Goal: Task Accomplishment & Management: Manage account settings

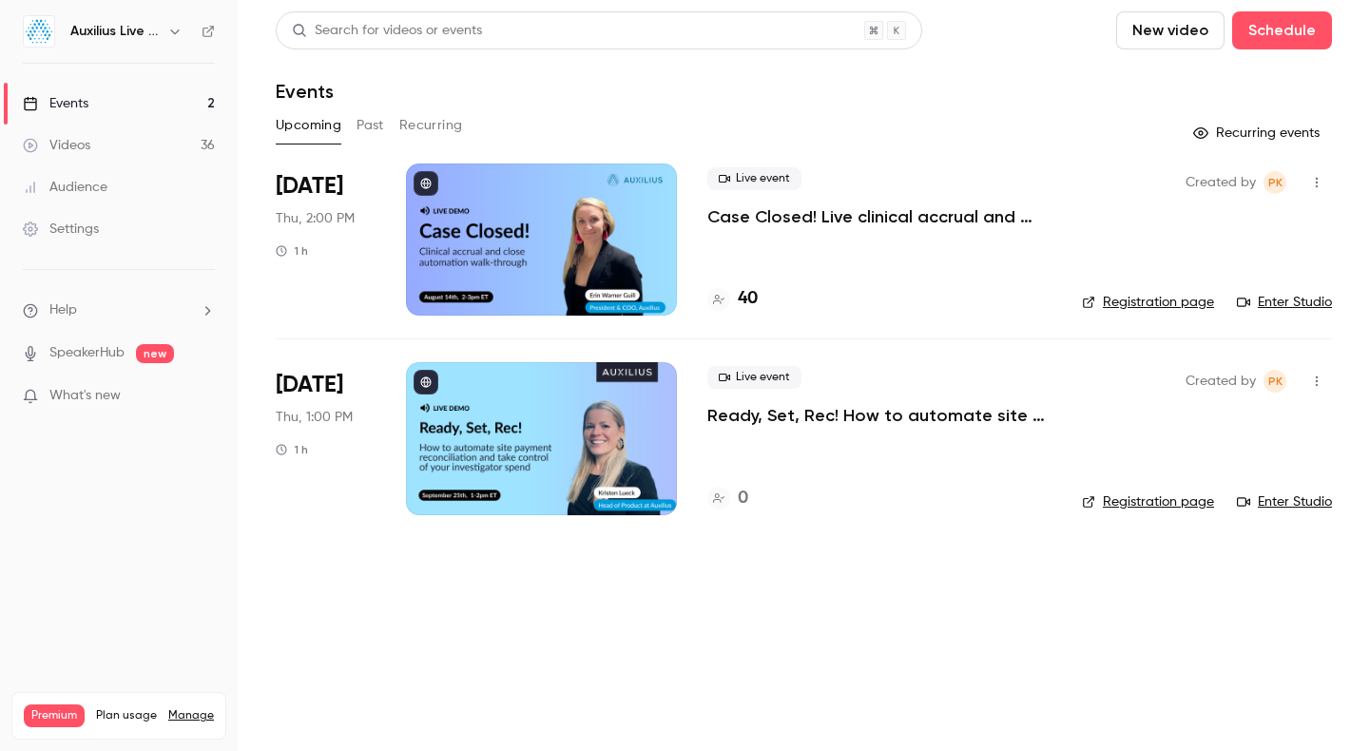
click at [564, 271] on div at bounding box center [541, 240] width 271 height 152
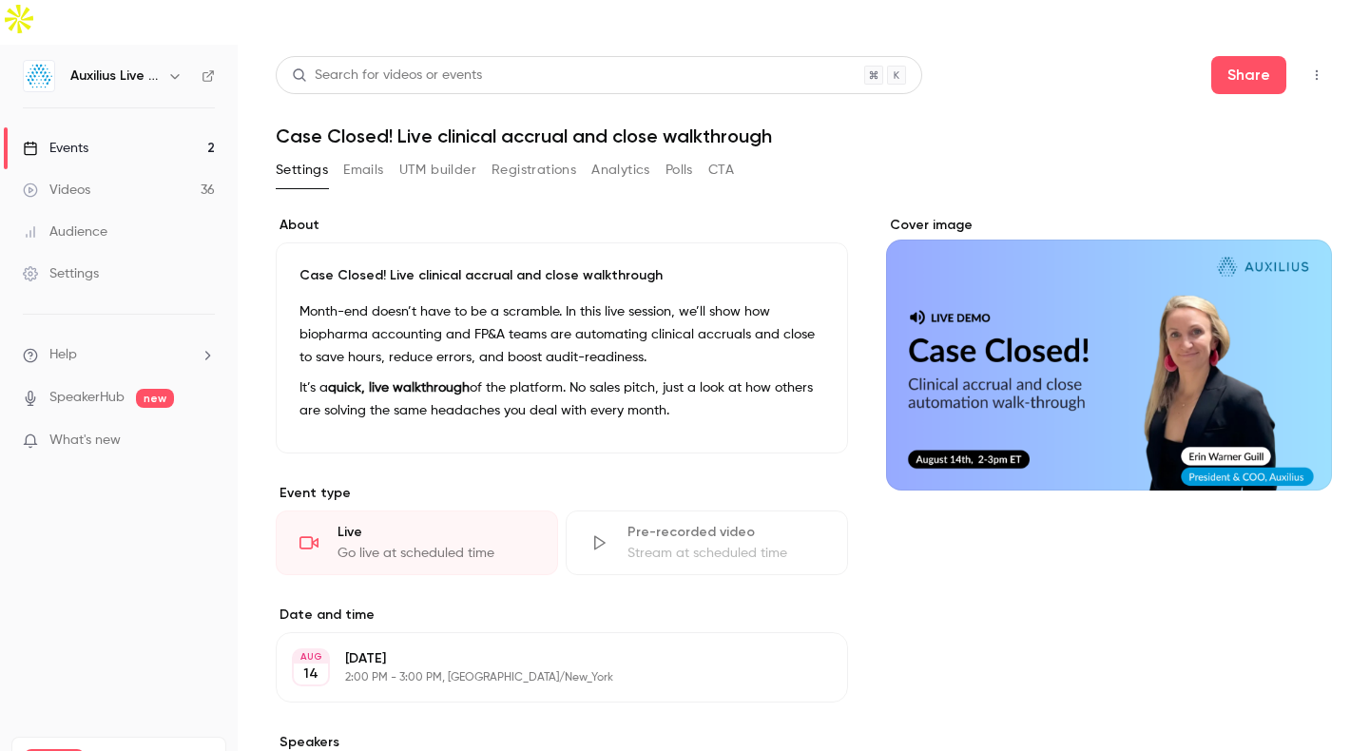
click at [542, 155] on button "Registrations" at bounding box center [534, 170] width 85 height 30
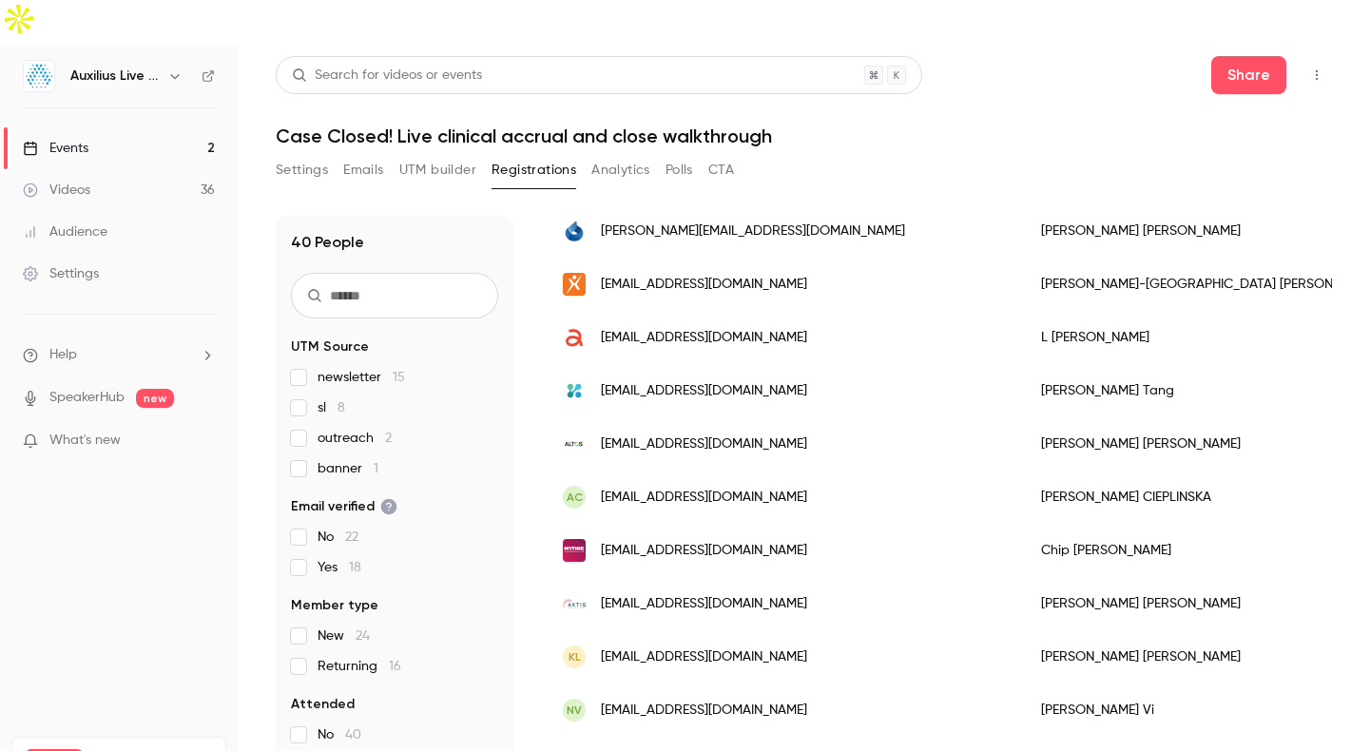
scroll to position [1160, 0]
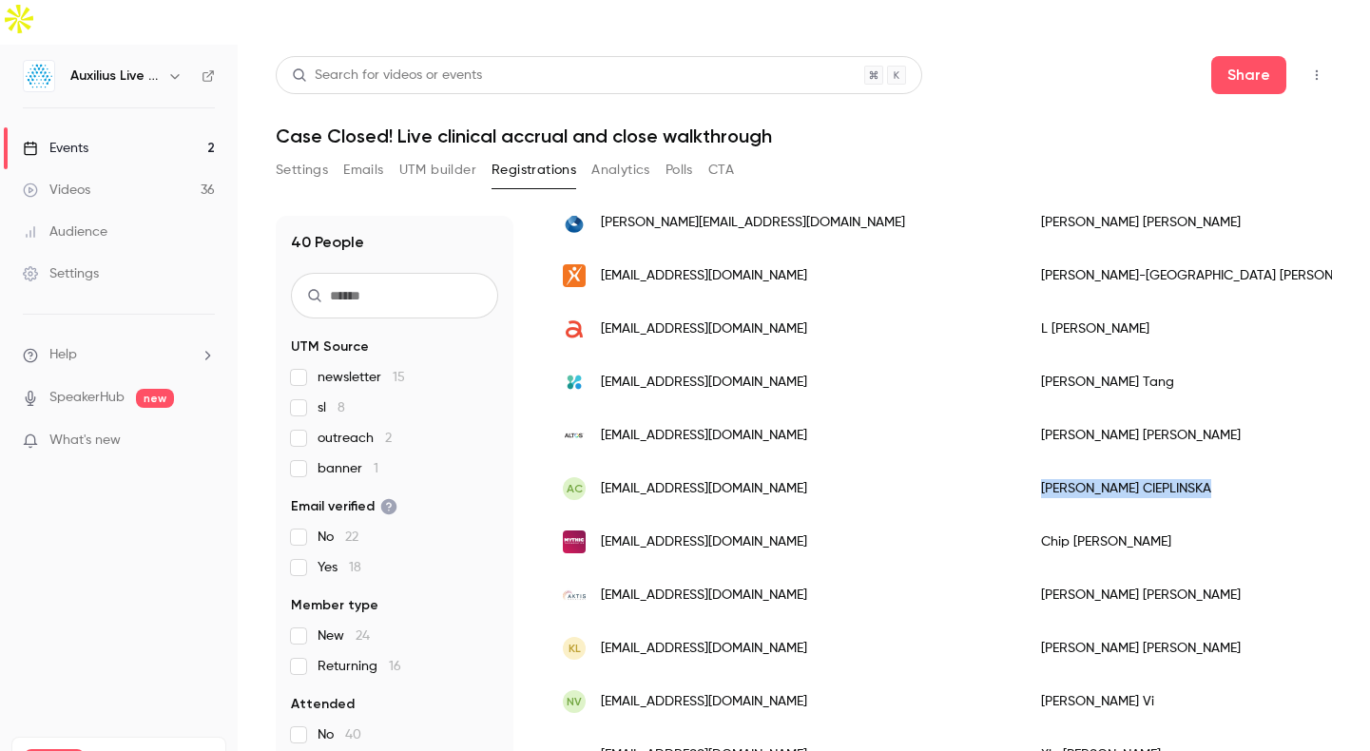
drag, startPoint x: 882, startPoint y: 443, endPoint x: 1031, endPoint y: 447, distance: 149.4
click at [1031, 462] on div "[PERSON_NAME]" at bounding box center [1209, 488] width 375 height 53
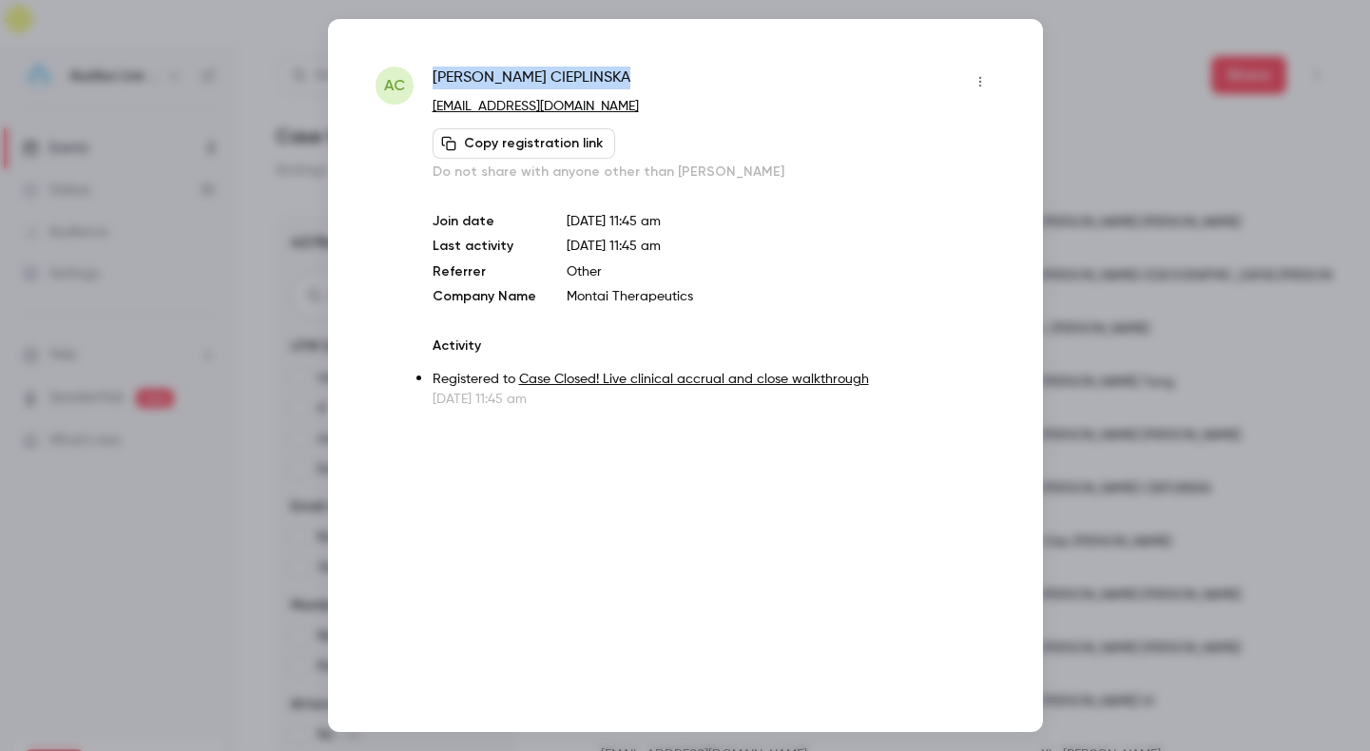
drag, startPoint x: 628, startPoint y: 82, endPoint x: 427, endPoint y: 79, distance: 200.7
click at [427, 79] on div "AC [PERSON_NAME] [EMAIL_ADDRESS][DOMAIN_NAME] Copy registration link Do not sha…" at bounding box center [686, 238] width 620 height 342
copy span "[PERSON_NAME]"
click at [1084, 115] on div at bounding box center [685, 375] width 1370 height 751
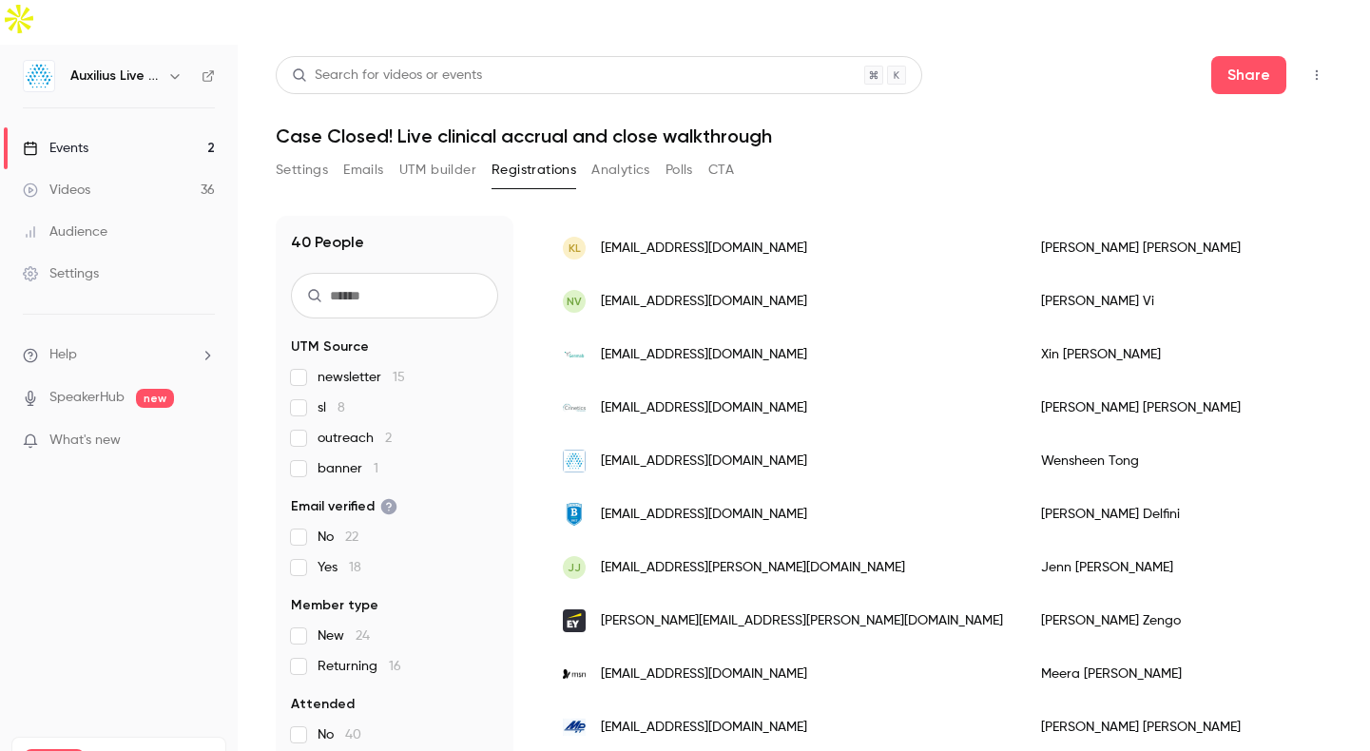
scroll to position [1581, 0]
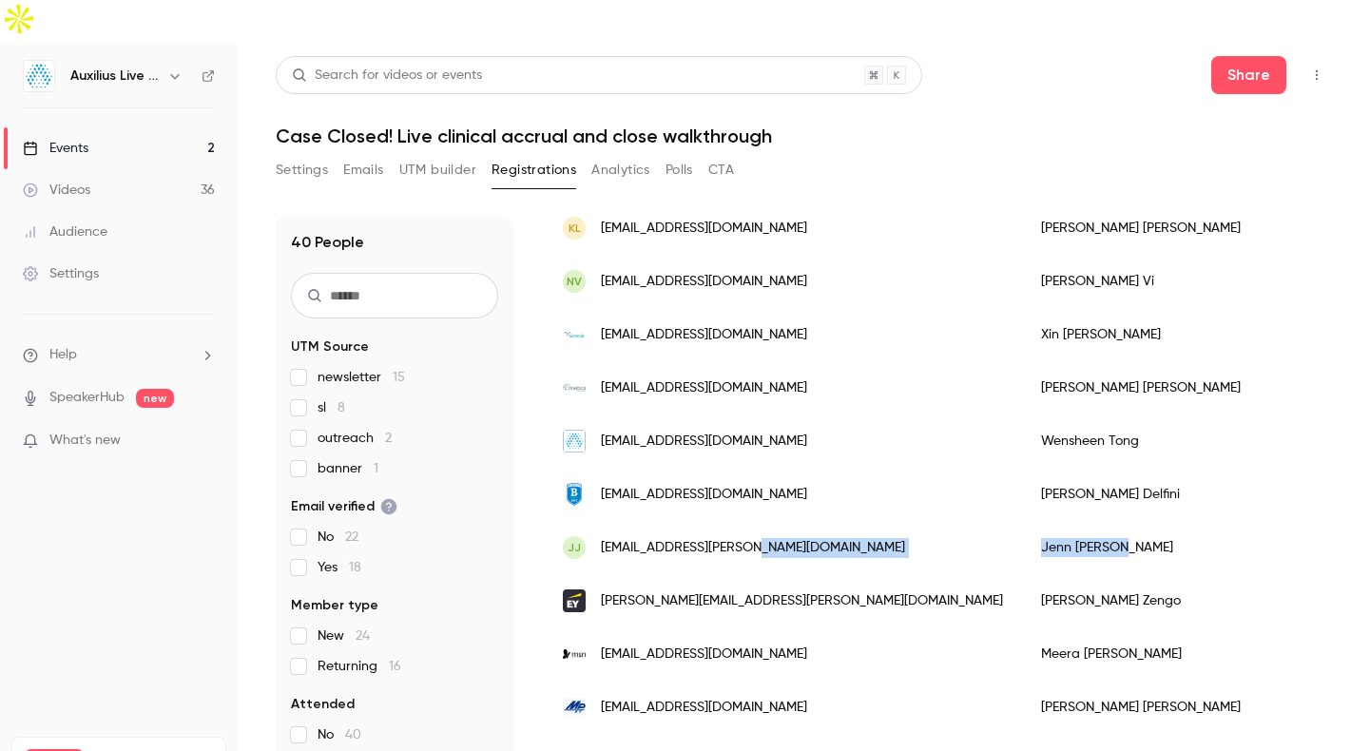
drag, startPoint x: 998, startPoint y: 498, endPoint x: 845, endPoint y: 500, distance: 153.1
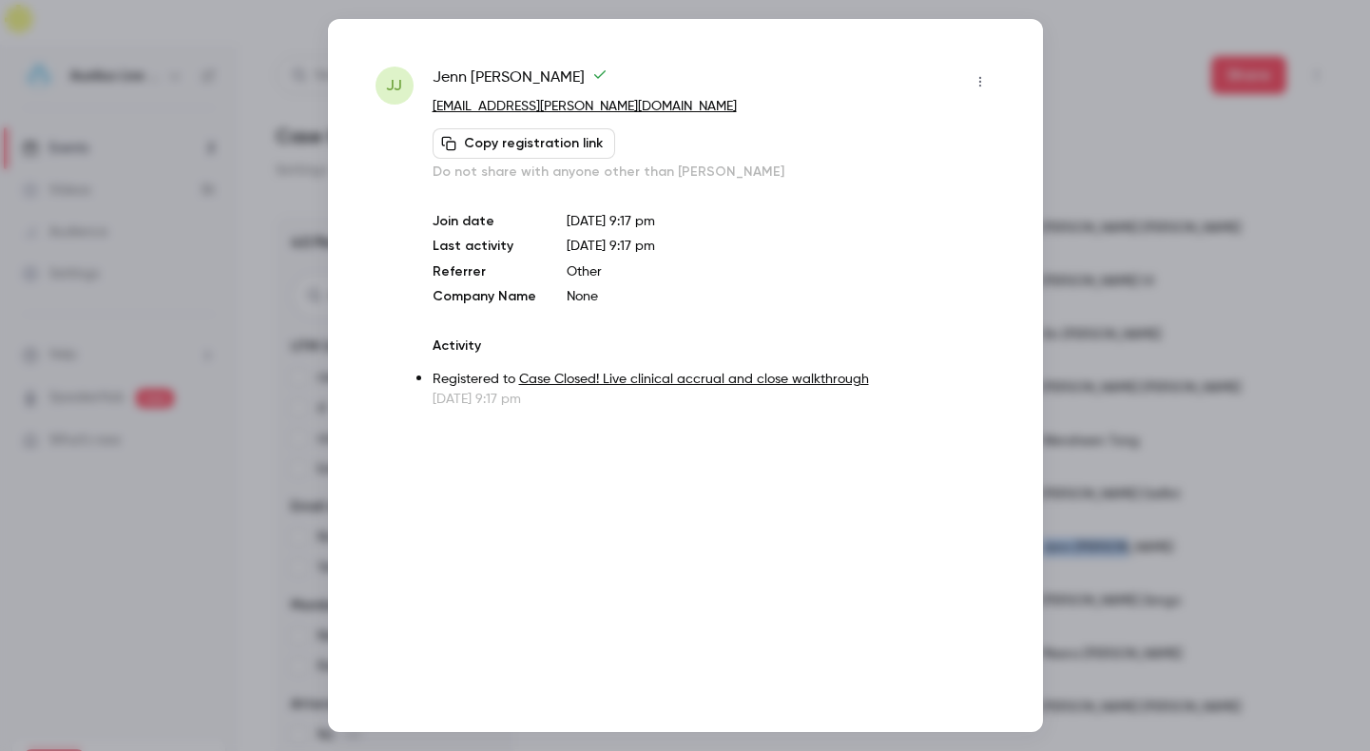
copy div "[PERSON_NAME]"
click at [1104, 204] on div at bounding box center [685, 375] width 1370 height 751
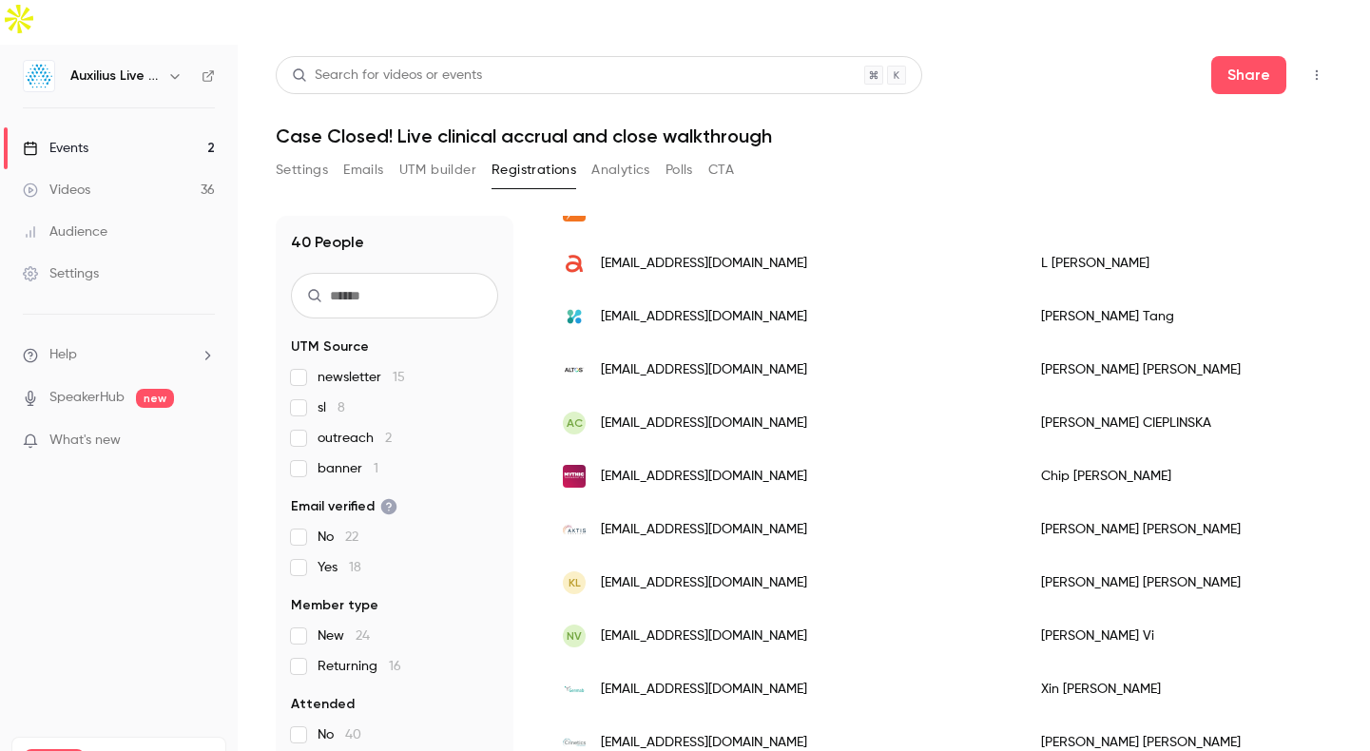
scroll to position [1231, 0]
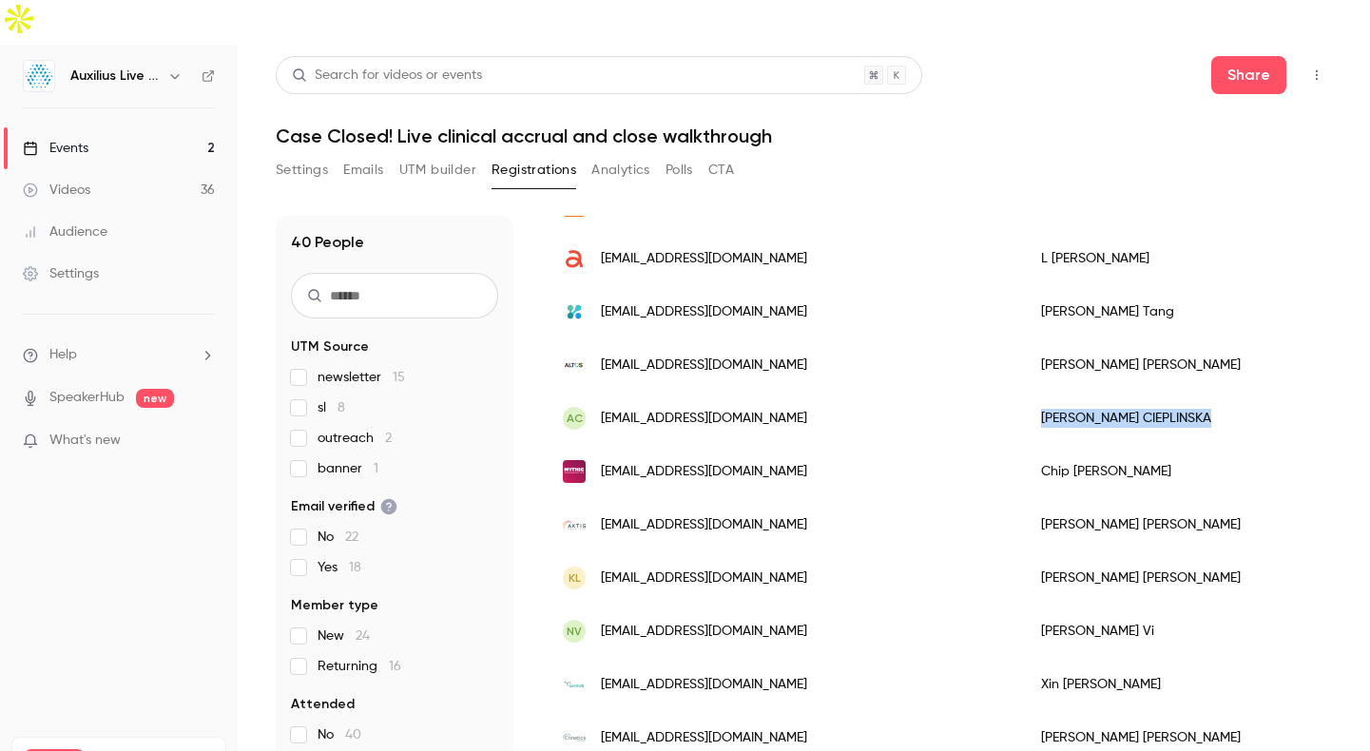
drag, startPoint x: 883, startPoint y: 375, endPoint x: 1040, endPoint y: 375, distance: 157.9
click at [1040, 392] on div "[PERSON_NAME]" at bounding box center [1209, 418] width 375 height 53
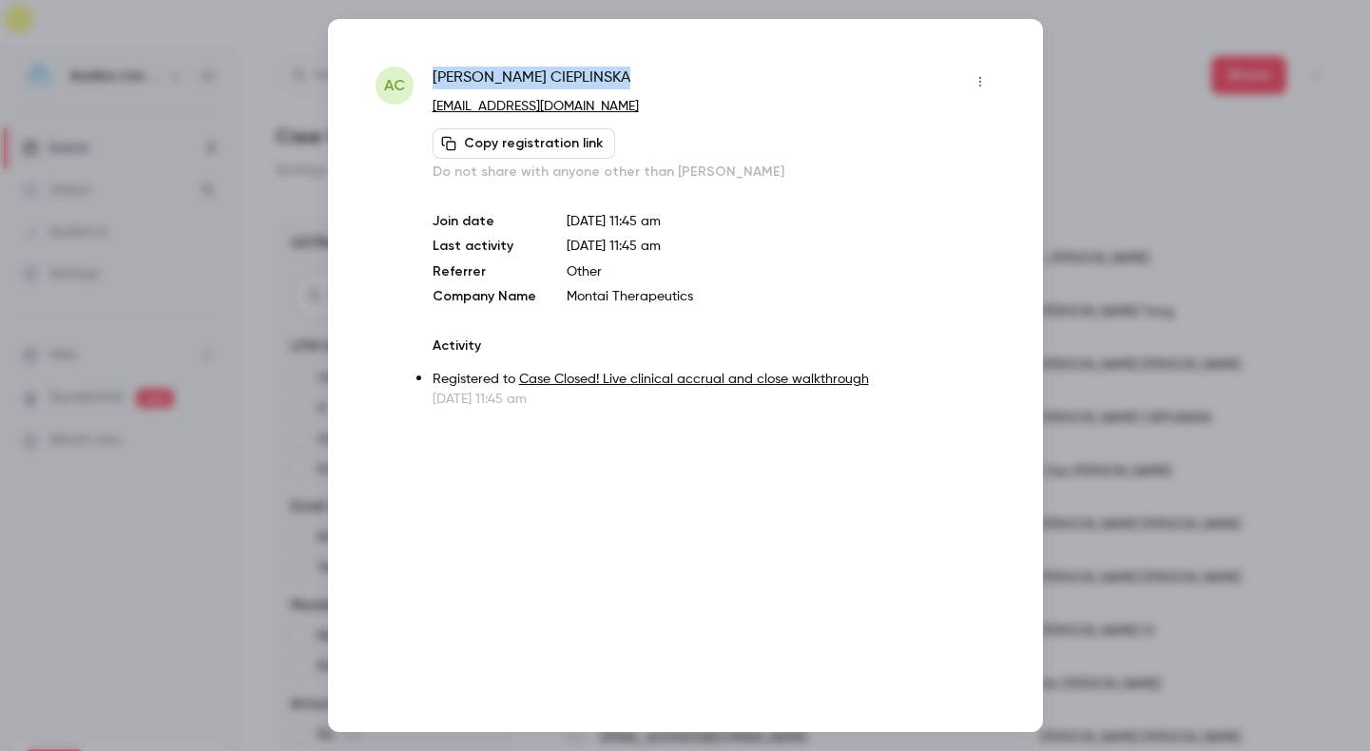
drag, startPoint x: 635, startPoint y: 85, endPoint x: 422, endPoint y: 85, distance: 213.0
click at [421, 85] on div "AC [PERSON_NAME] [EMAIL_ADDRESS][DOMAIN_NAME] Copy registration link Do not sha…" at bounding box center [686, 238] width 620 height 342
copy div "[PERSON_NAME]"
click at [1064, 156] on div at bounding box center [685, 375] width 1370 height 751
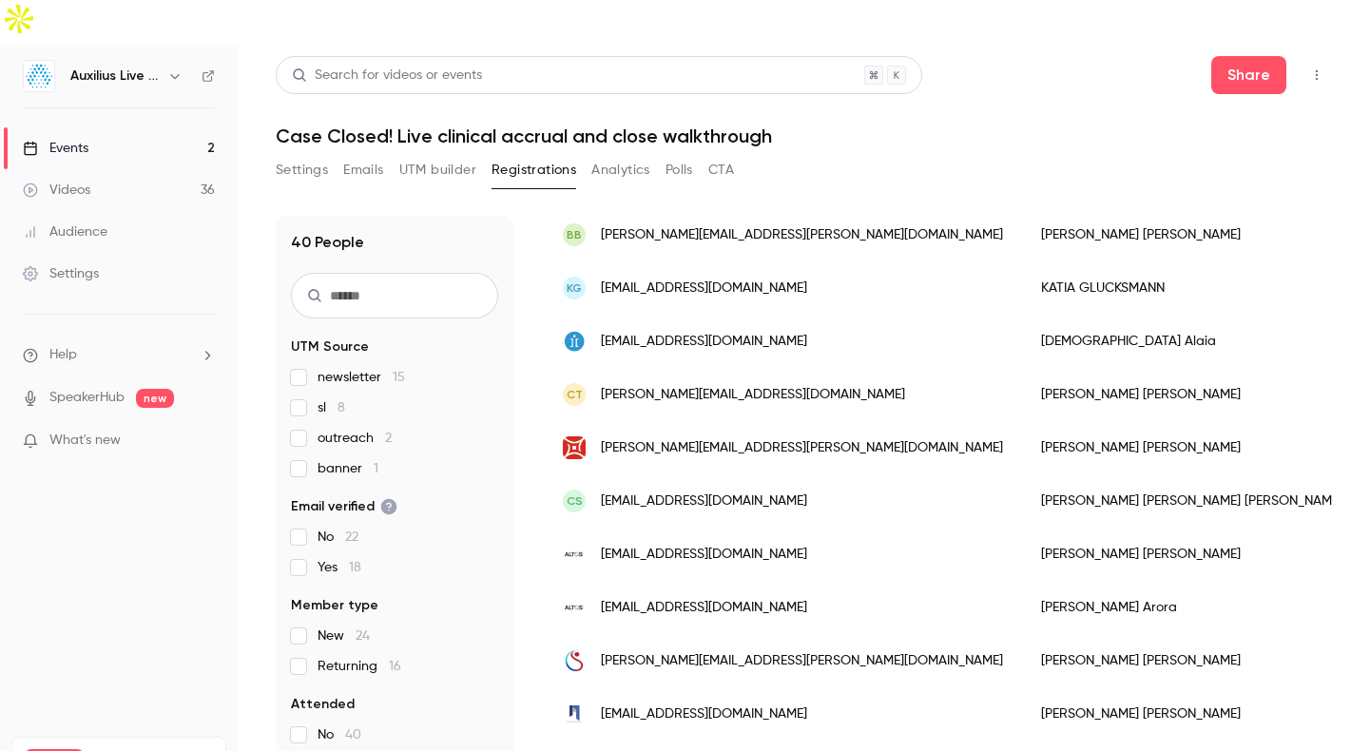
scroll to position [349, 0]
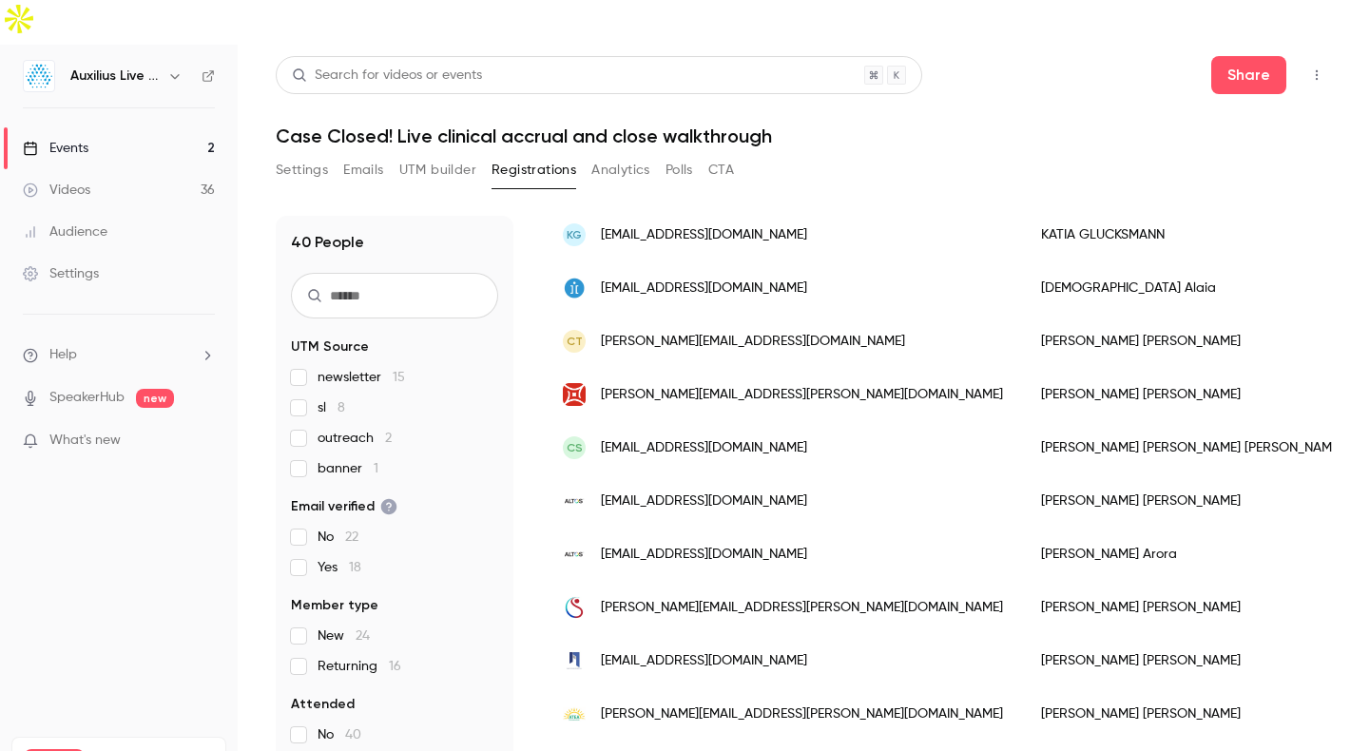
click at [102, 127] on link "Events 2" at bounding box center [119, 148] width 238 height 42
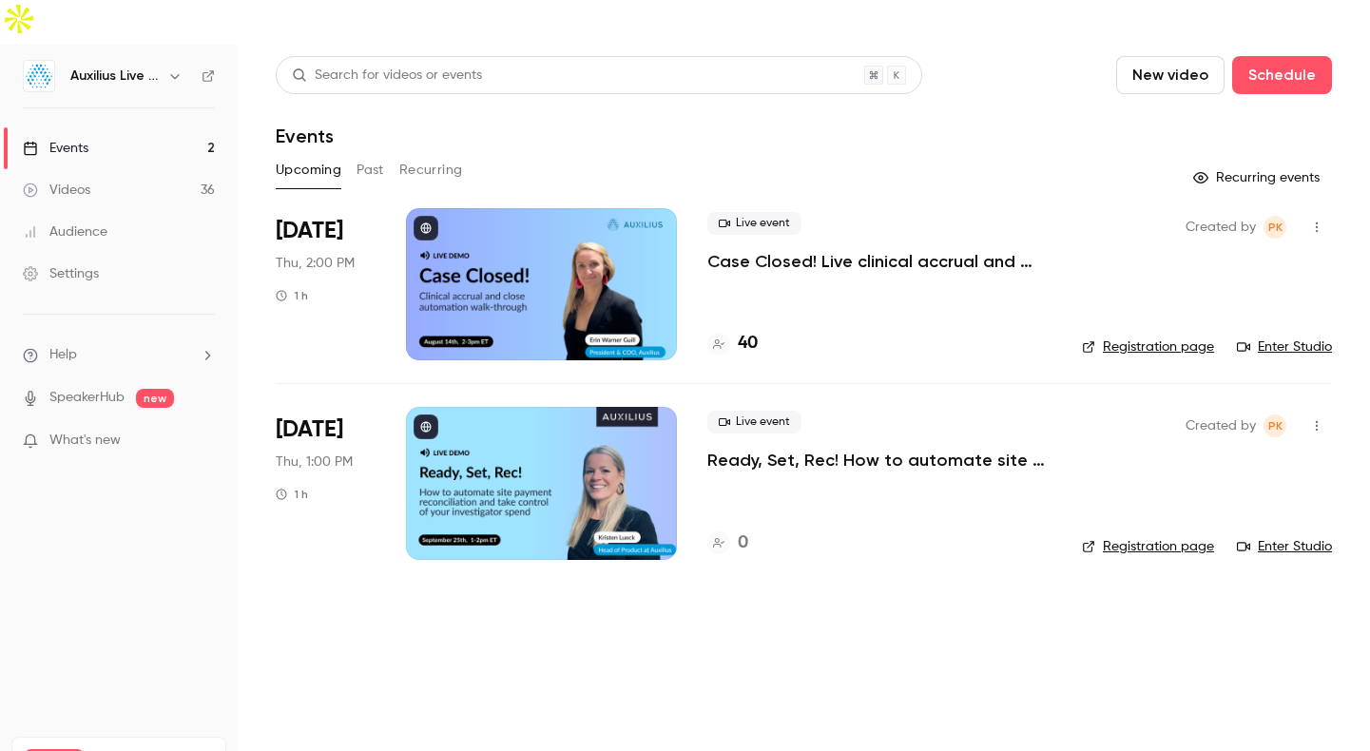
click at [608, 445] on div at bounding box center [541, 483] width 271 height 152
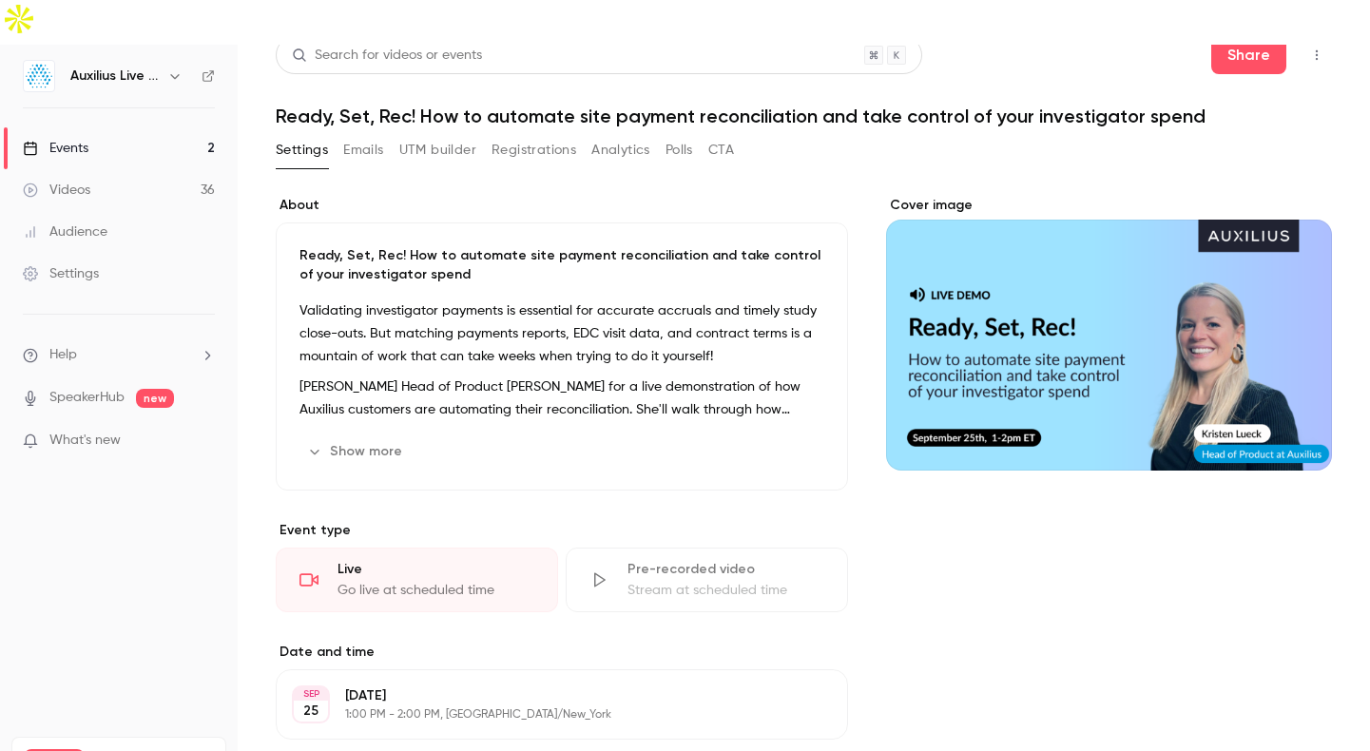
scroll to position [26, 0]
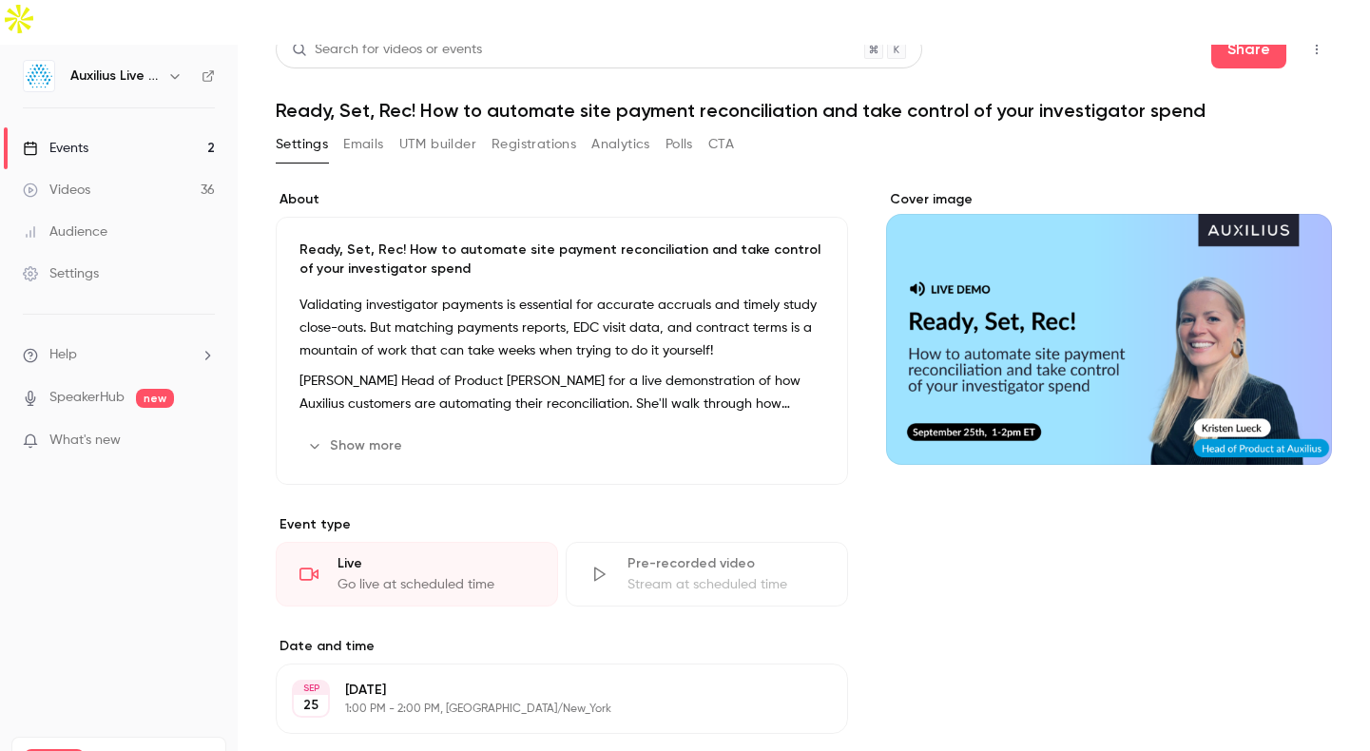
click at [458, 294] on p "Validating investigator payments is essential for accurate accruals and timely …" at bounding box center [562, 328] width 525 height 68
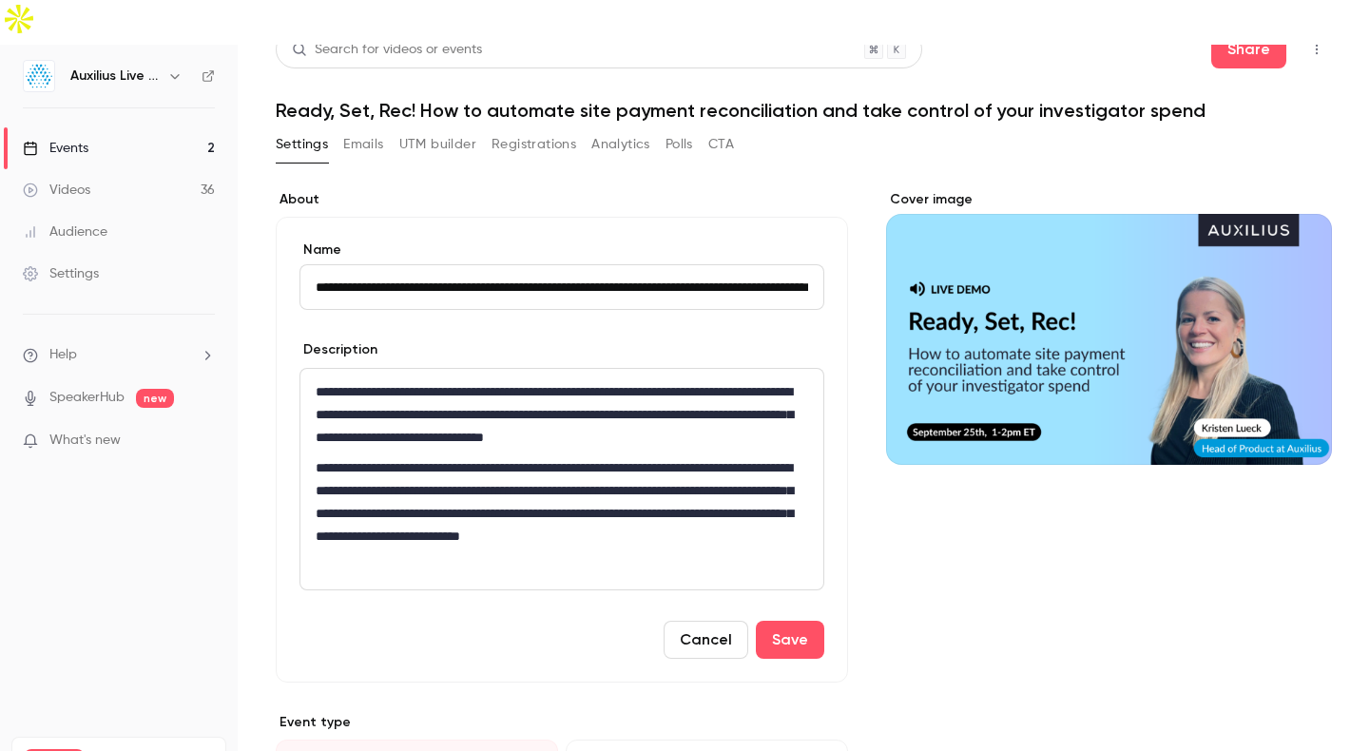
scroll to position [0, 150]
click at [625, 385] on p "**********" at bounding box center [562, 414] width 493 height 68
click at [1265, 30] on button "Share" at bounding box center [1249, 49] width 75 height 38
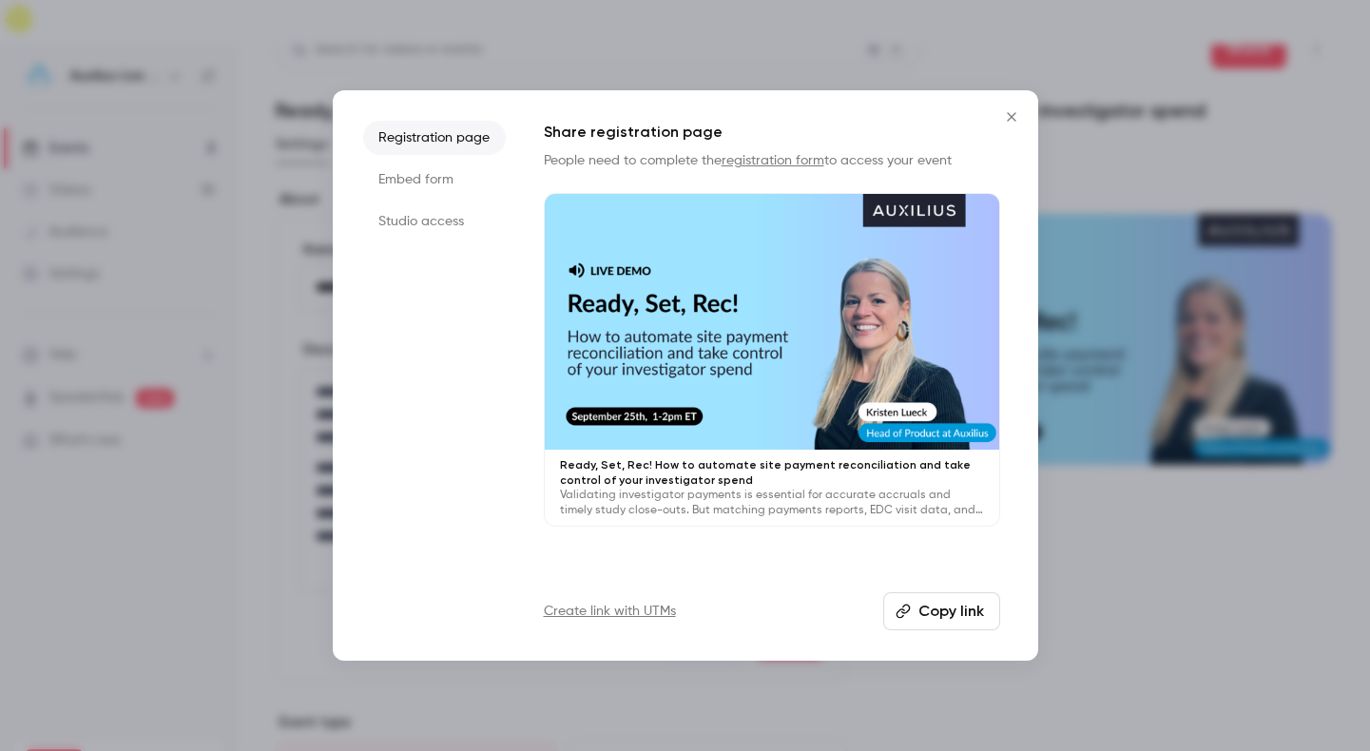
click at [923, 606] on button "Copy link" at bounding box center [942, 611] width 117 height 38
click at [1006, 111] on icon "Close" at bounding box center [1011, 116] width 23 height 15
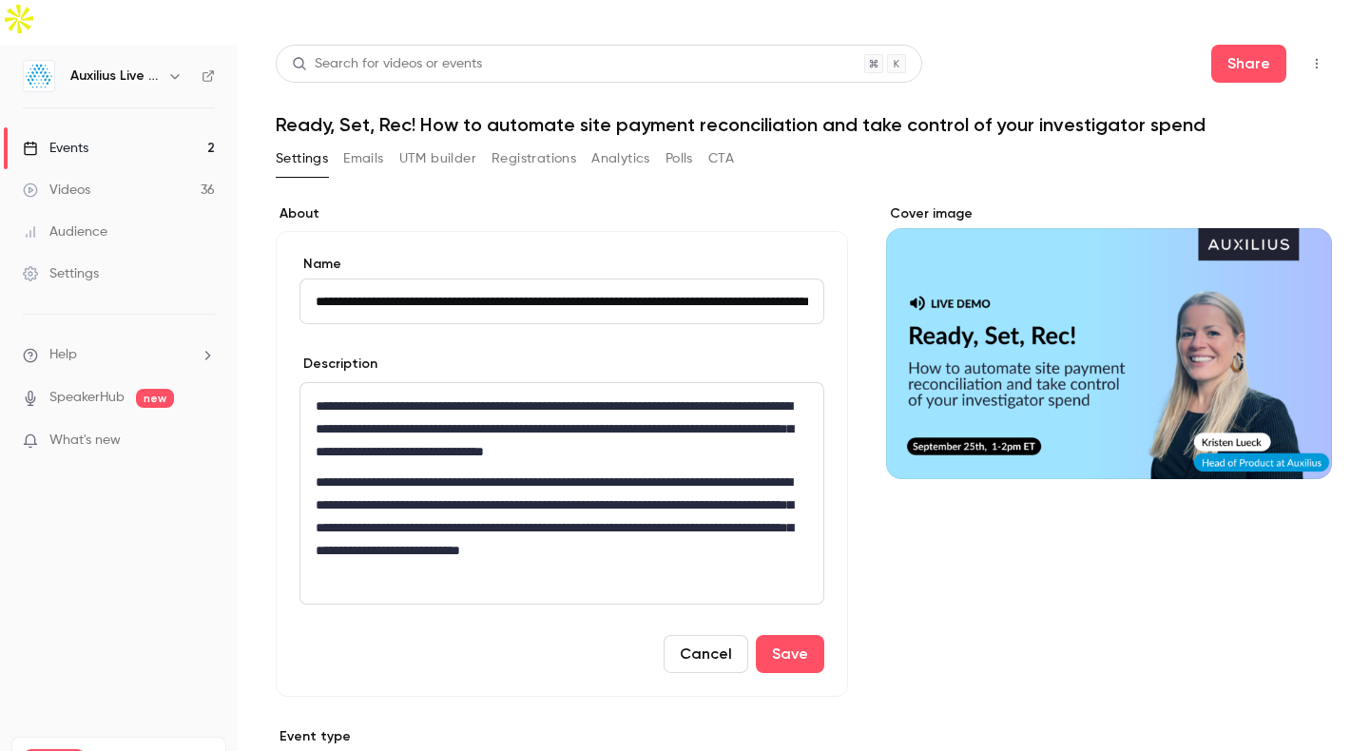
click at [965, 348] on div "Cover image" at bounding box center [1109, 341] width 446 height 275
click at [0, 0] on input "Cover image" at bounding box center [0, 0] width 0 height 0
click at [658, 279] on input "**********" at bounding box center [562, 302] width 525 height 46
drag, startPoint x: 702, startPoint y: 258, endPoint x: 833, endPoint y: 258, distance: 131.2
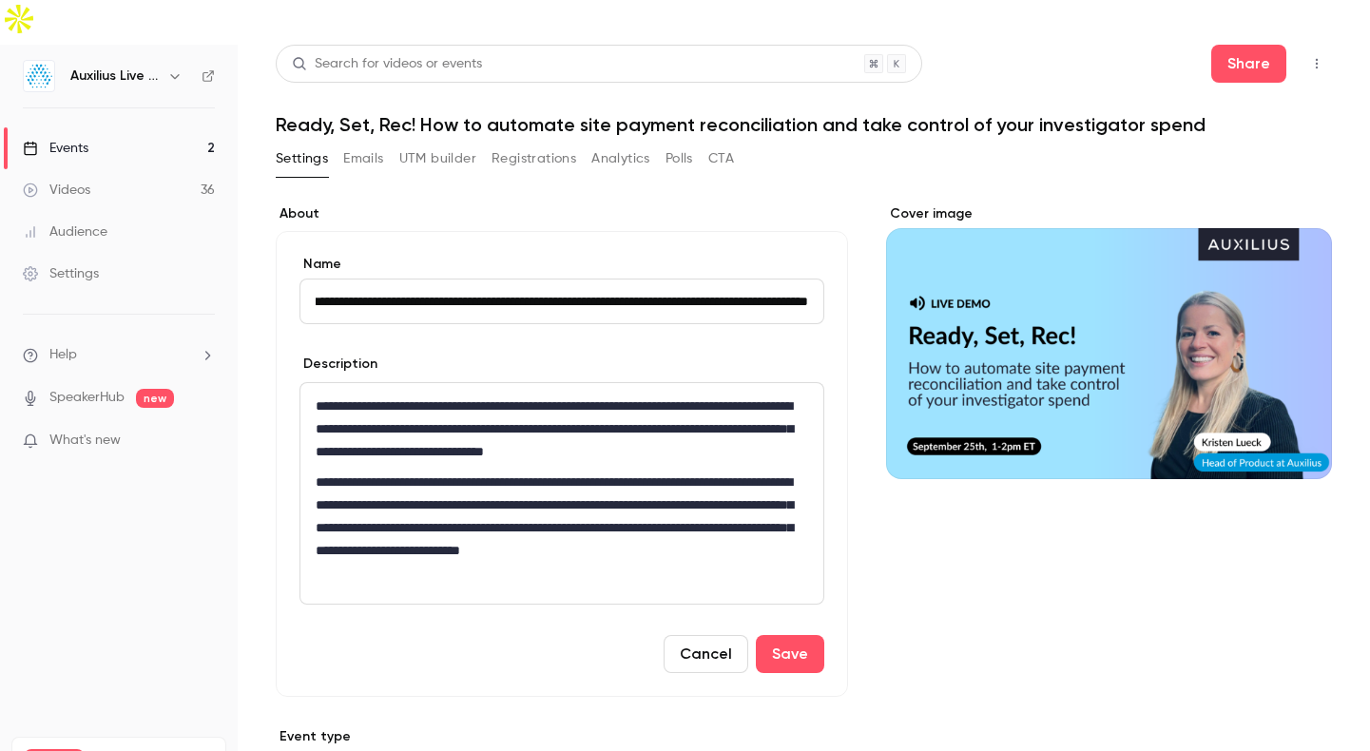
click at [833, 258] on div "**********" at bounding box center [562, 464] width 573 height 466
click at [671, 279] on input "**********" at bounding box center [562, 302] width 525 height 46
drag, startPoint x: 690, startPoint y: 259, endPoint x: 832, endPoint y: 262, distance: 141.8
click at [829, 262] on div "**********" at bounding box center [562, 464] width 573 height 466
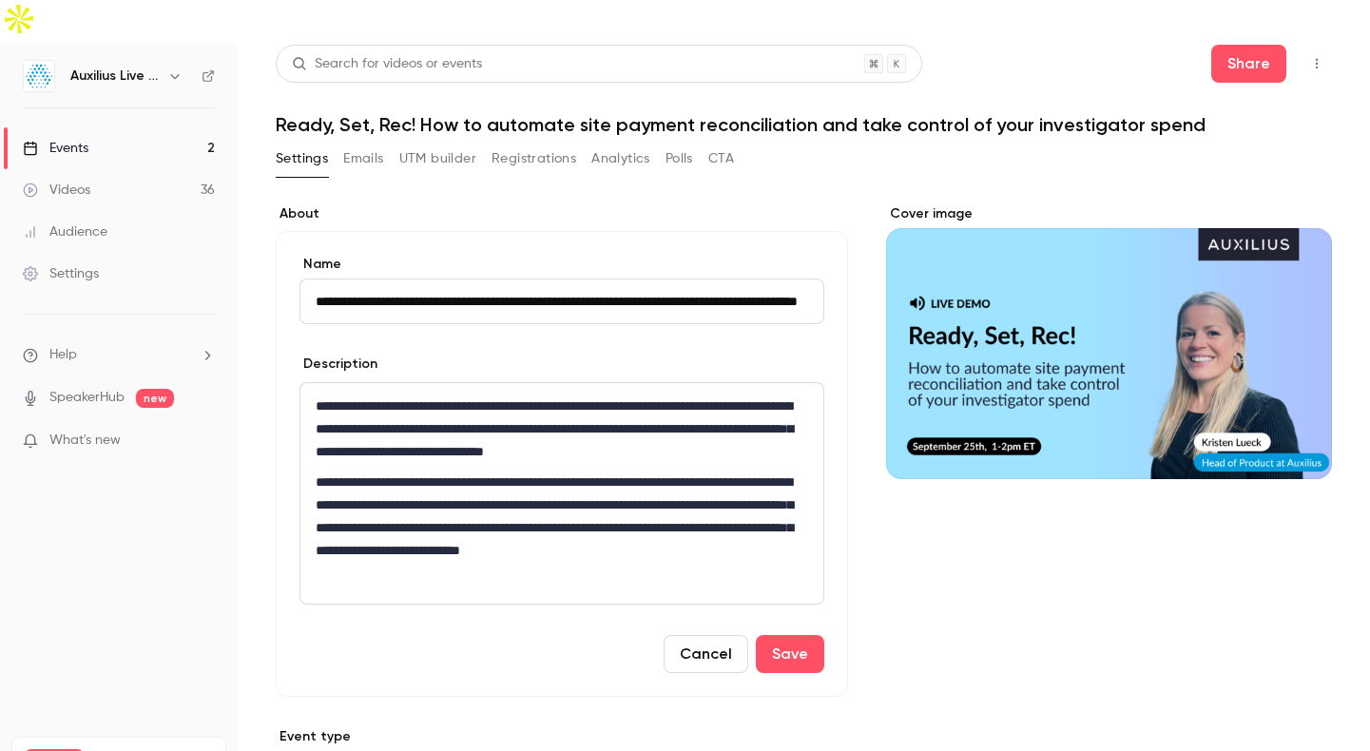
type input "**********"
click at [724, 395] on p "**********" at bounding box center [562, 429] width 493 height 68
click at [1300, 438] on icon "Cover image" at bounding box center [1298, 444] width 12 height 12
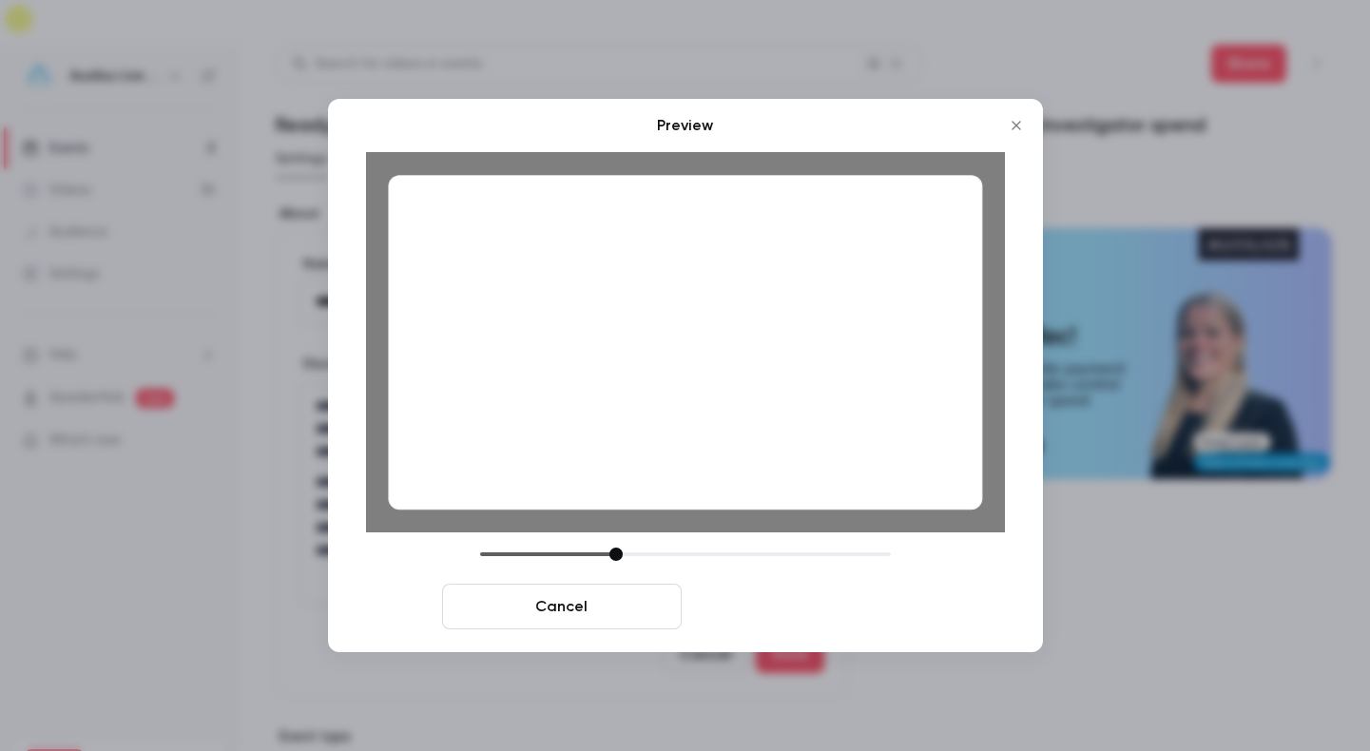
click at [816, 603] on button "Save cover" at bounding box center [809, 607] width 240 height 46
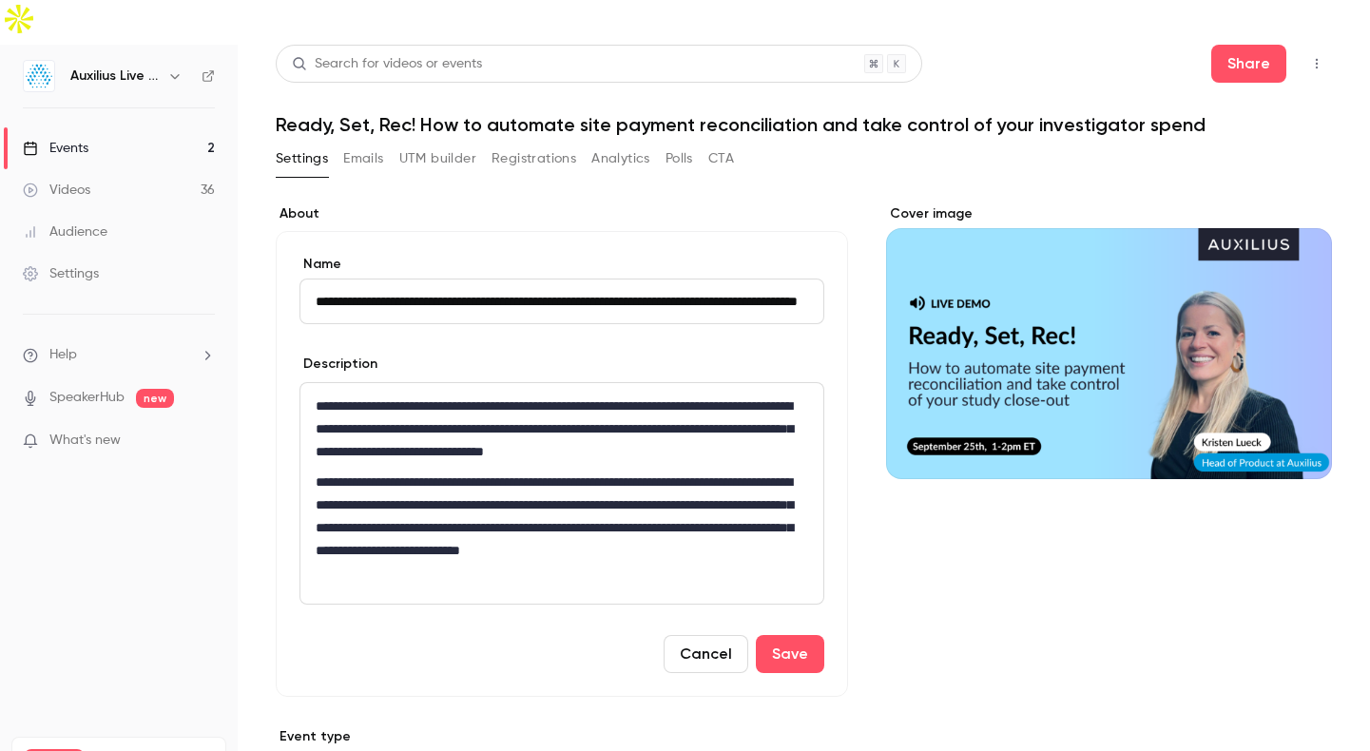
click at [977, 605] on div "Cover image" at bounding box center [1109, 716] width 446 height 1025
click at [805, 635] on button "Save" at bounding box center [790, 654] width 68 height 38
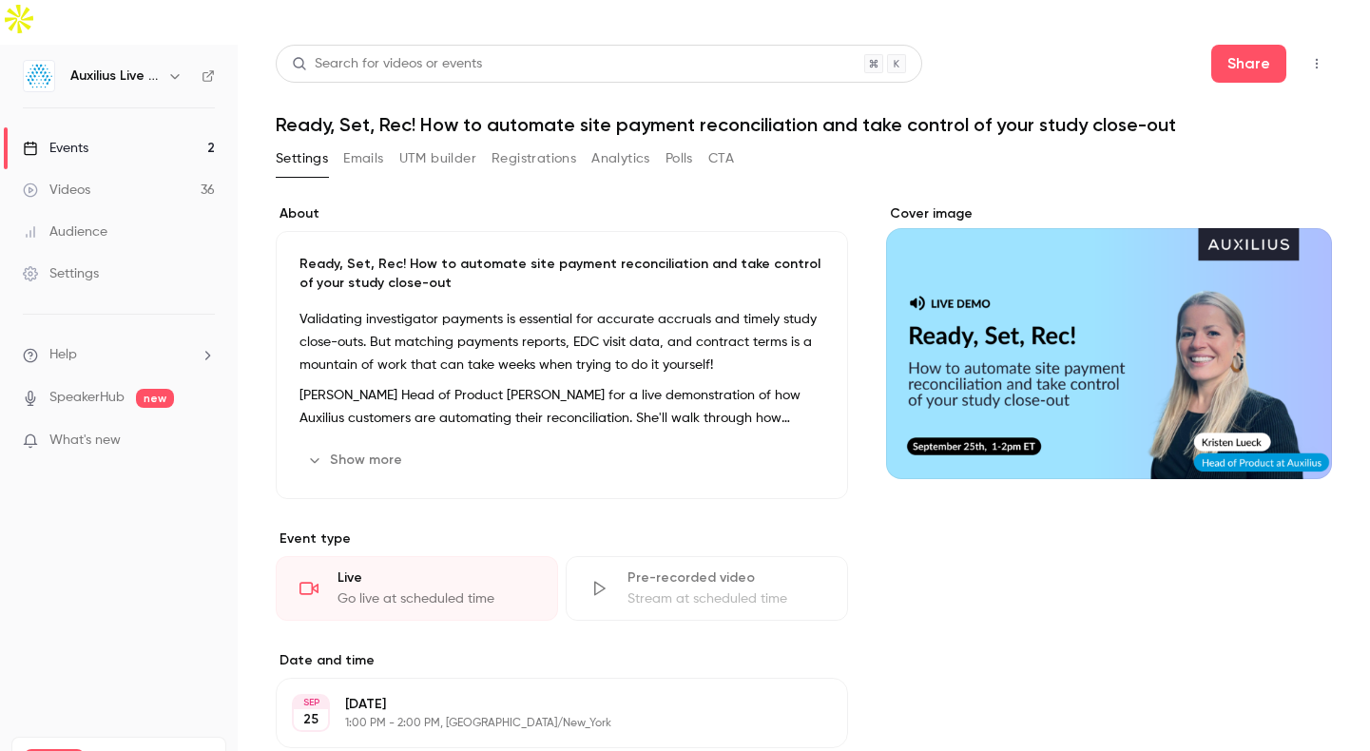
click at [83, 139] on div "Events" at bounding box center [56, 148] width 66 height 19
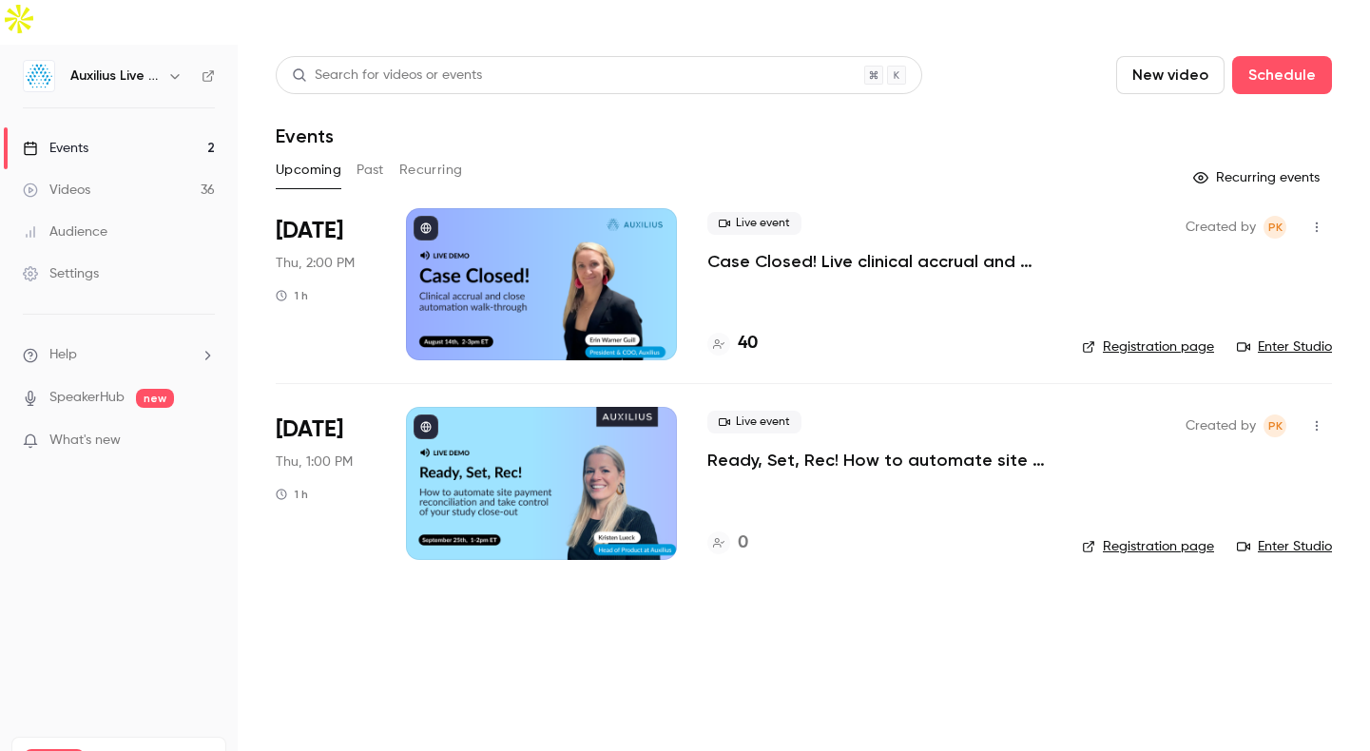
click at [573, 258] on div at bounding box center [541, 284] width 271 height 152
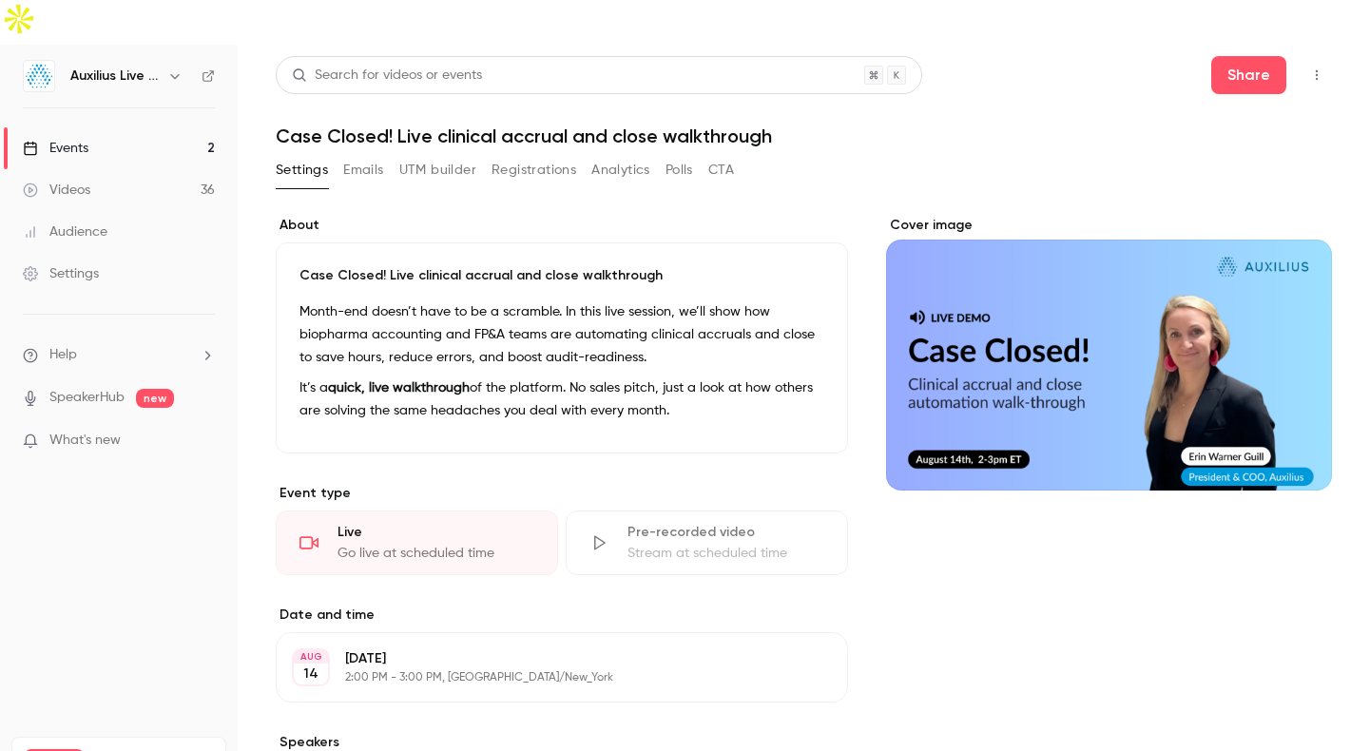
click at [431, 155] on button "UTM builder" at bounding box center [437, 170] width 77 height 30
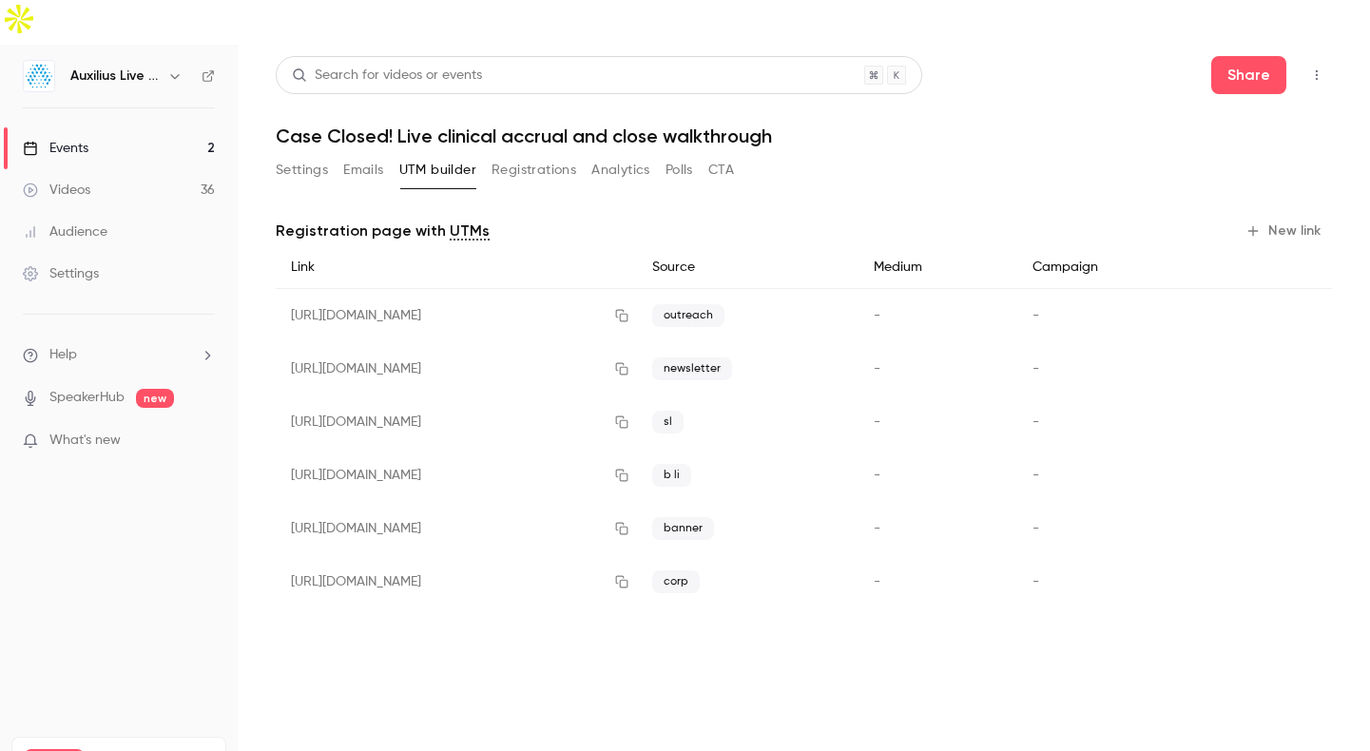
click at [540, 155] on button "Registrations" at bounding box center [534, 170] width 85 height 30
